Goal: Navigation & Orientation: Find specific page/section

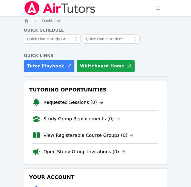
click at [169, 37] on div "Home Sessions Study Groups Students Messages Open user menu KeAndrea Baldwin Op…" at bounding box center [95, 141] width 191 height 283
click at [169, 37] on div "Home Sessions Study Groups Students Messages Open user menu [PERSON_NAME] Open …" at bounding box center [95, 141] width 191 height 283
drag, startPoint x: 0, startPoint y: 0, endPoint x: 169, endPoint y: 37, distance: 172.5
click at [169, 37] on div "Home Sessions Study Groups Students Messages Open user menu KeAndrea Baldwin Op…" at bounding box center [95, 141] width 191 height 283
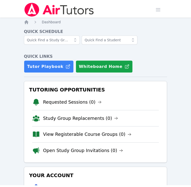
scroll to position [1, 0]
